Goal: Transaction & Acquisition: Obtain resource

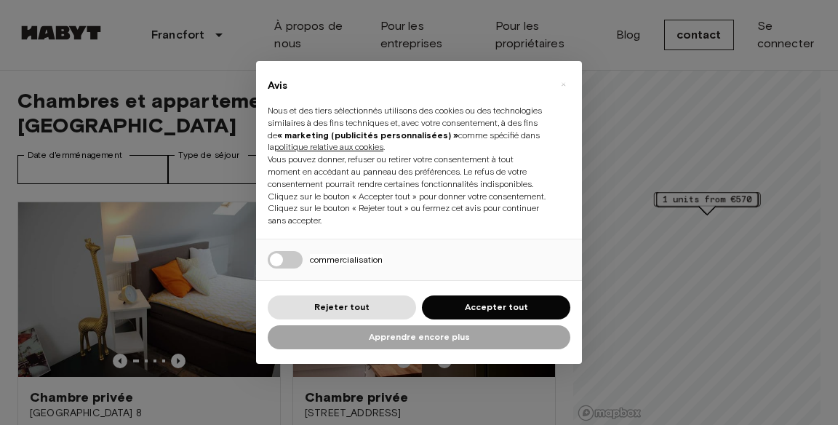
scroll to position [148, 0]
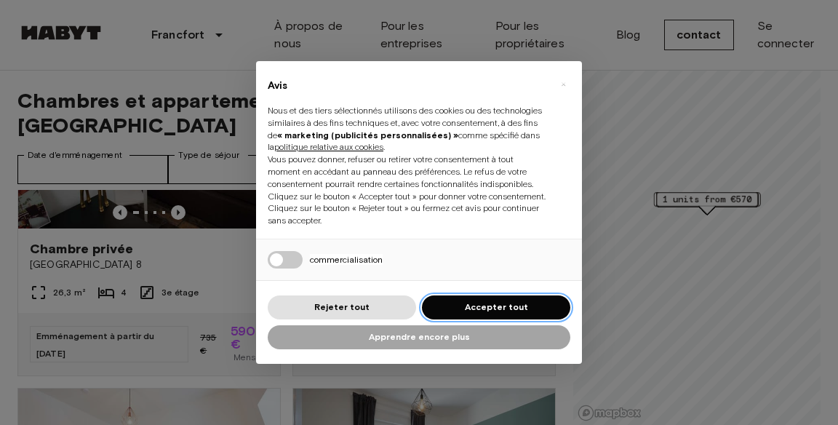
click at [525, 300] on button "Accepter tout" at bounding box center [496, 307] width 148 height 24
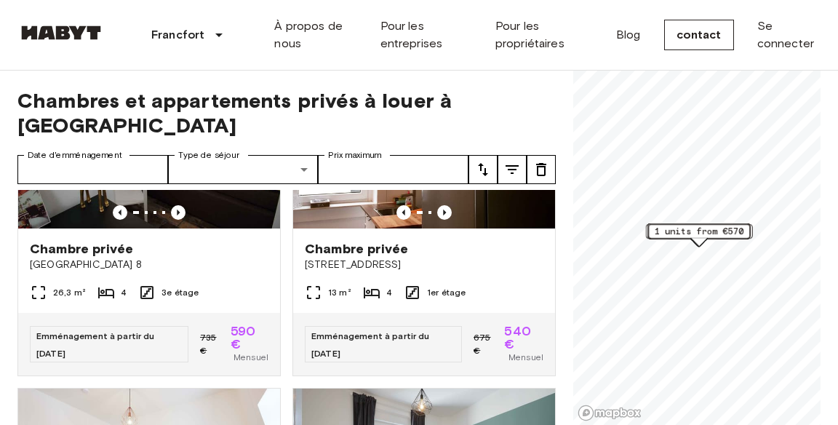
click at [509, 323] on font "540 €" at bounding box center [517, 337] width 26 height 29
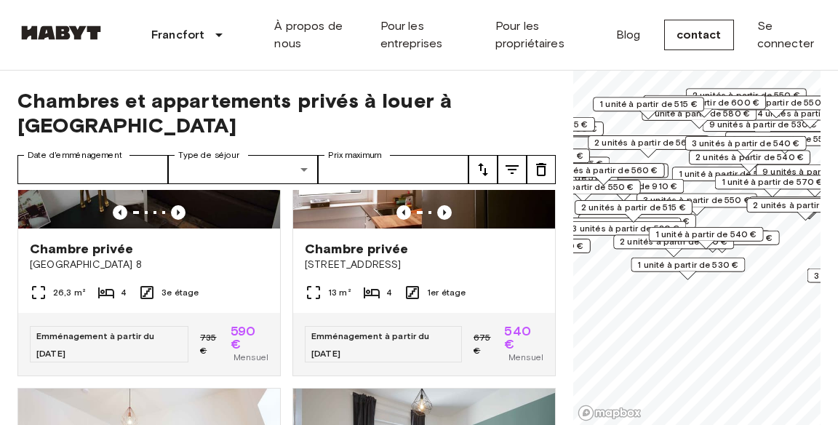
scroll to position [0, 0]
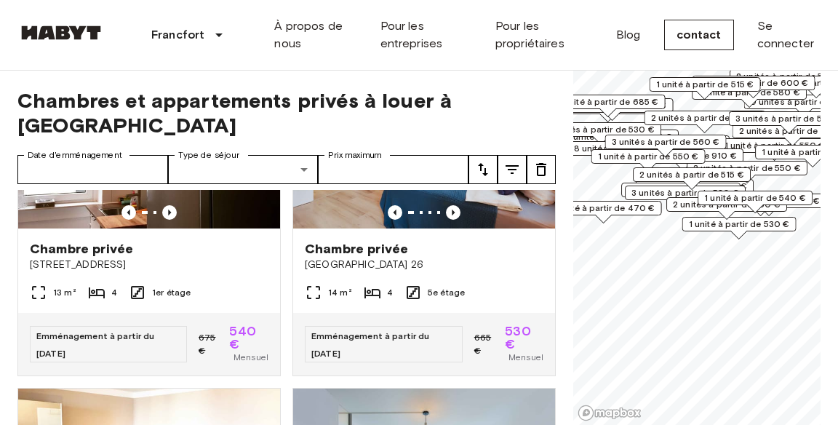
click at [713, 236] on div "1 unité à partir de 530 €" at bounding box center [740, 228] width 114 height 23
click at [709, 233] on div "1 unité à partir de 530 €" at bounding box center [740, 228] width 114 height 23
click at [746, 225] on font "1 unité à partir de 530 €" at bounding box center [739, 223] width 101 height 11
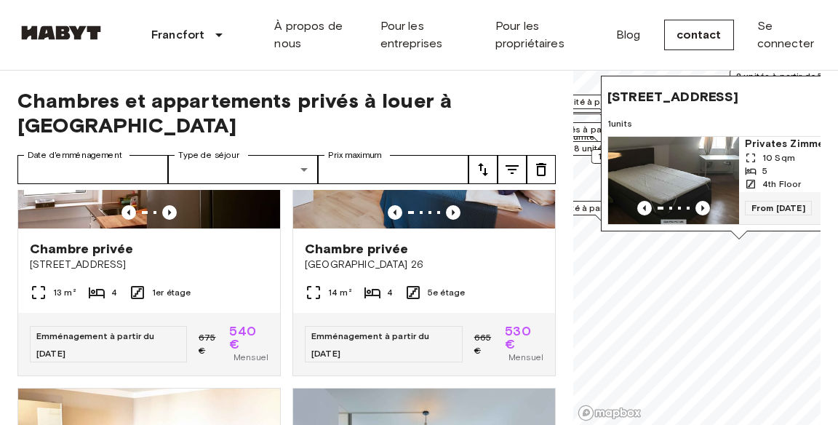
click at [701, 212] on icon "Previous image" at bounding box center [703, 208] width 15 height 15
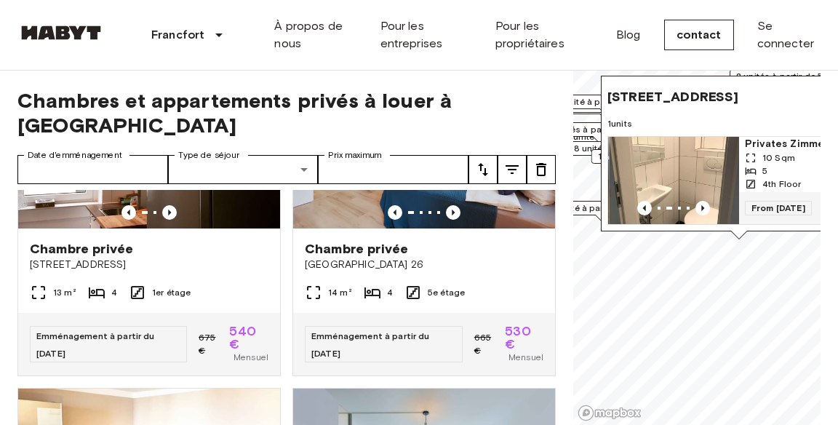
click at [739, 88] on span "[STREET_ADDRESS]" at bounding box center [673, 96] width 131 height 17
click at [736, 239] on div "Marqueur de carte" at bounding box center [739, 235] width 17 height 9
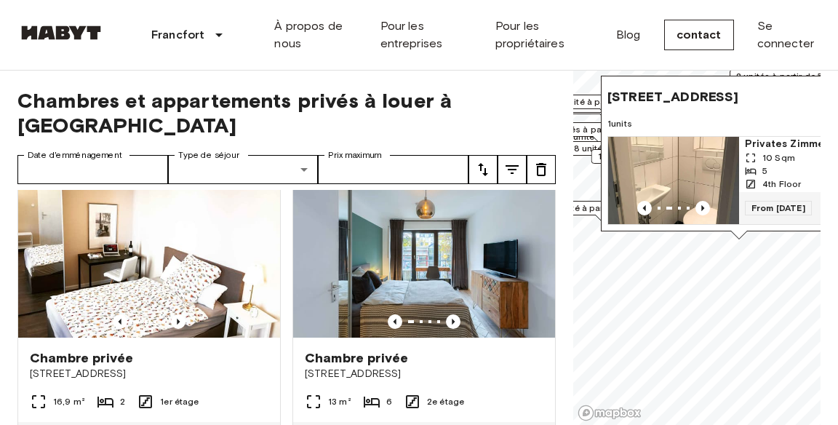
scroll to position [383, 0]
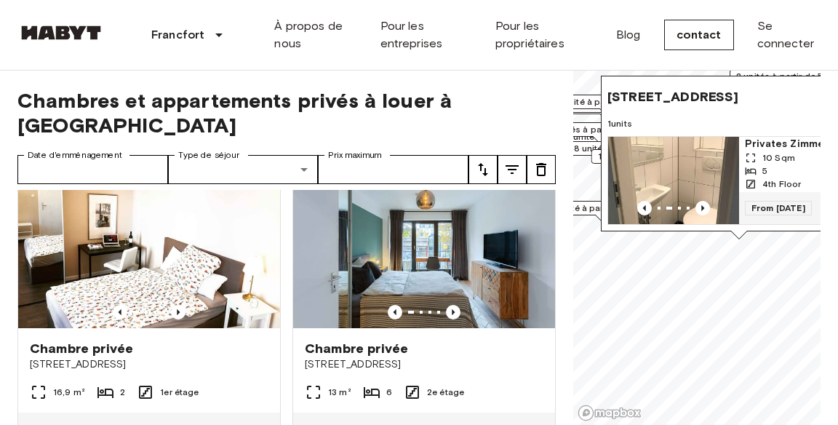
click at [453, 309] on icon "Image précédente" at bounding box center [453, 312] width 3 height 6
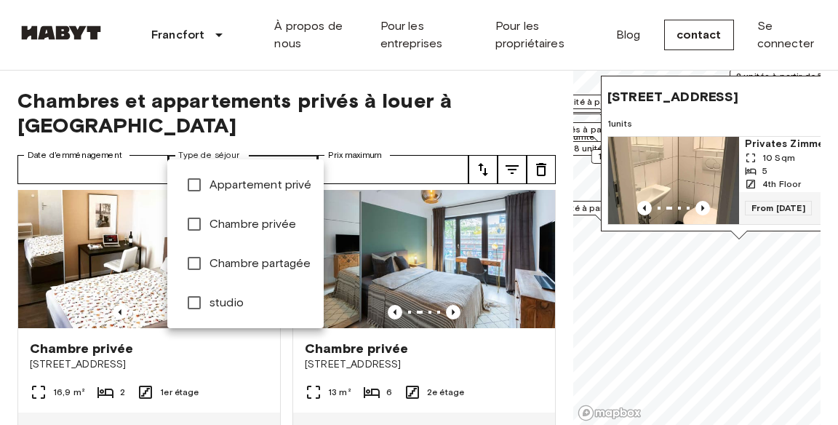
type input "**********"
